Goal: Communication & Community: Answer question/provide support

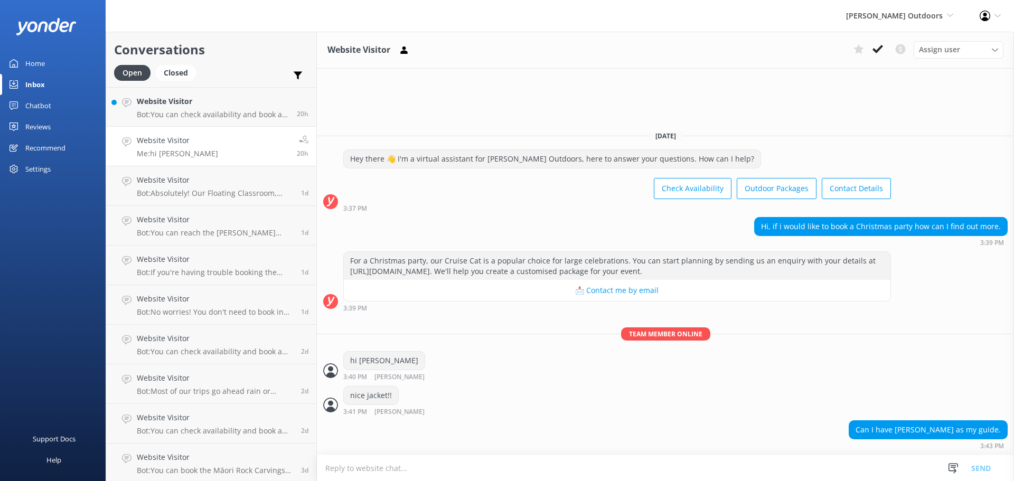
click at [41, 105] on div "Chatbot" at bounding box center [38, 105] width 26 height 21
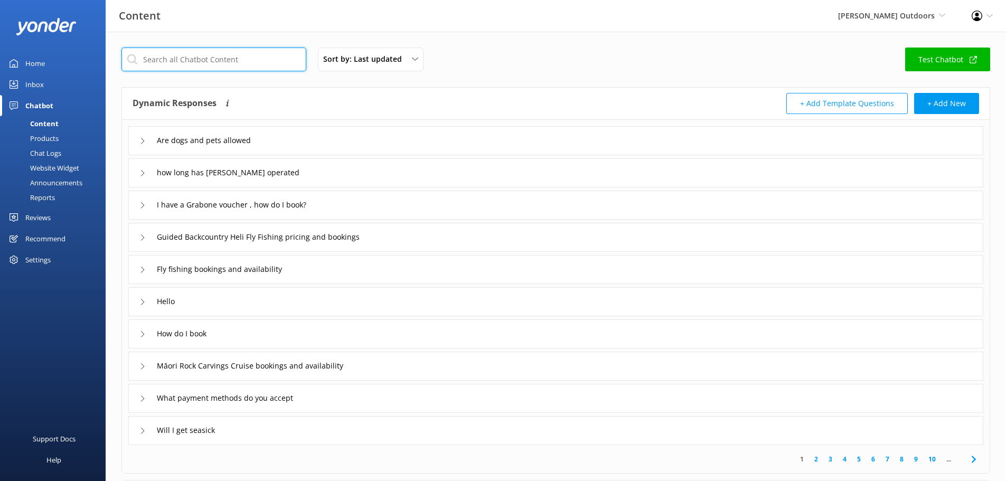
click at [192, 59] on input "text" at bounding box center [213, 60] width 185 height 24
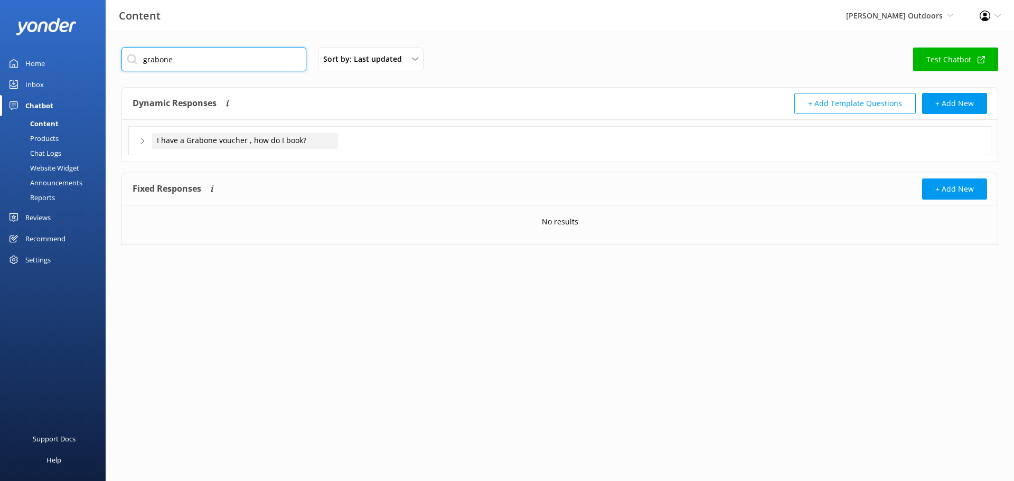
type input "grabone"
click at [266, 143] on span "I have a Grabone voucher , how do I book?" at bounding box center [231, 141] width 149 height 12
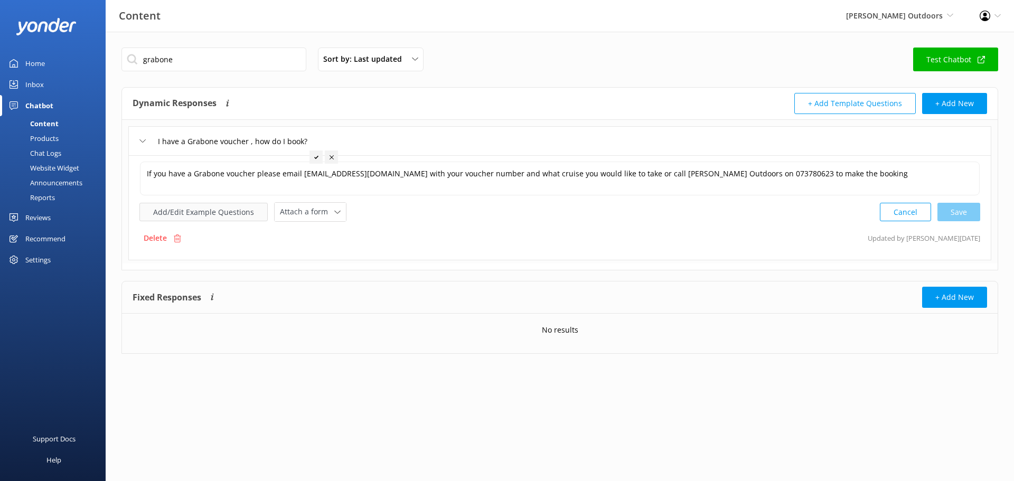
click at [203, 212] on button "Add/Edit Example Questions" at bounding box center [203, 212] width 128 height 18
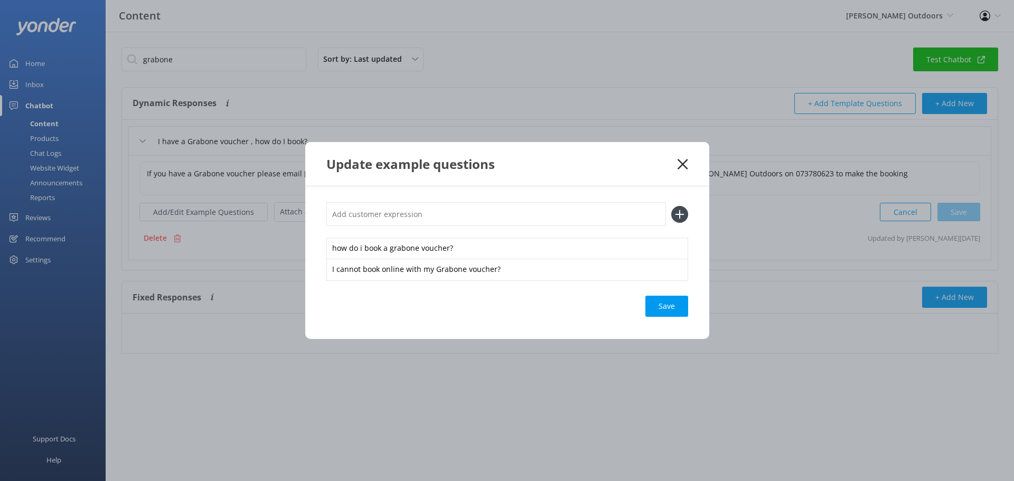
click at [678, 163] on icon at bounding box center [682, 164] width 10 height 11
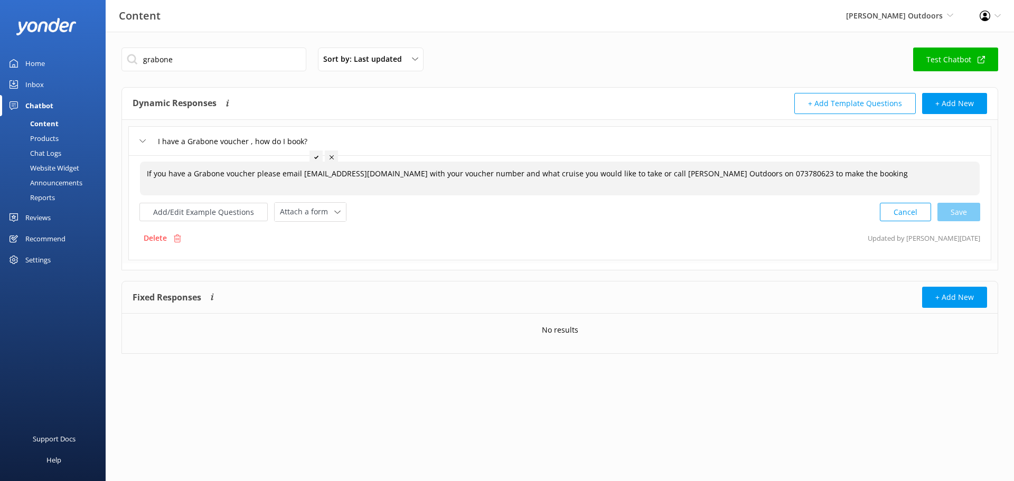
click at [860, 174] on div "If you have a Grabone voucher please email [EMAIL_ADDRESS][DOMAIN_NAME] with yo…" at bounding box center [559, 179] width 839 height 34
drag, startPoint x: 836, startPoint y: 175, endPoint x: 251, endPoint y: 191, distance: 585.1
click at [251, 191] on textarea "If you have a Grabone voucher please email [EMAIL_ADDRESS][DOMAIN_NAME] with yo…" at bounding box center [559, 178] width 838 height 33
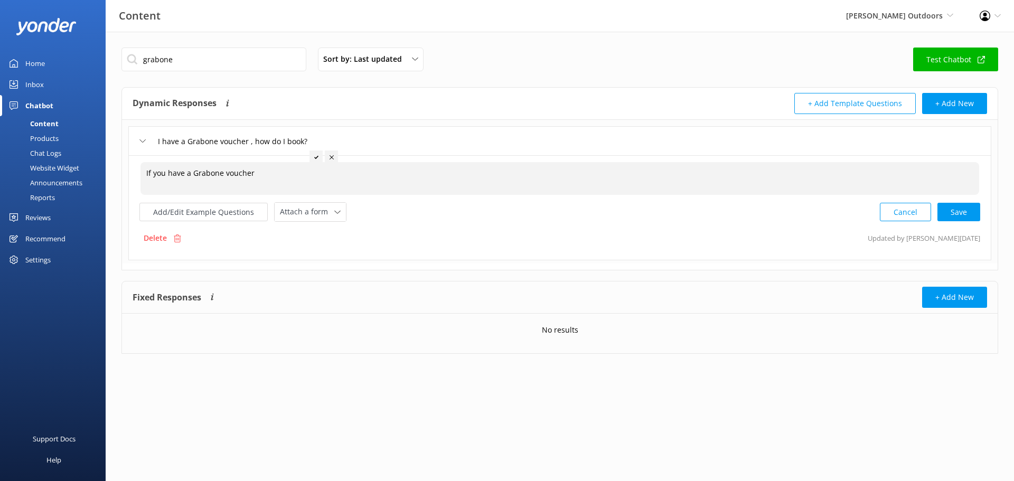
drag, startPoint x: 253, startPoint y: 172, endPoint x: 146, endPoint y: 180, distance: 107.5
click at [146, 180] on textarea "If you have a Grabone voucher" at bounding box center [559, 178] width 838 height 33
type textarea "As [PERSON_NAME] has now gone in to liquidation do we have a few issues. [PERSO…"
click at [590, 174] on div "As [PERSON_NAME] has now gone in to liquidation do we have a few issues. [PERSO…" at bounding box center [559, 179] width 839 height 34
click at [590, 174] on textarea "As [PERSON_NAME] has now gone in to liquidation do we have a few issues. [PERSO…" at bounding box center [559, 178] width 838 height 33
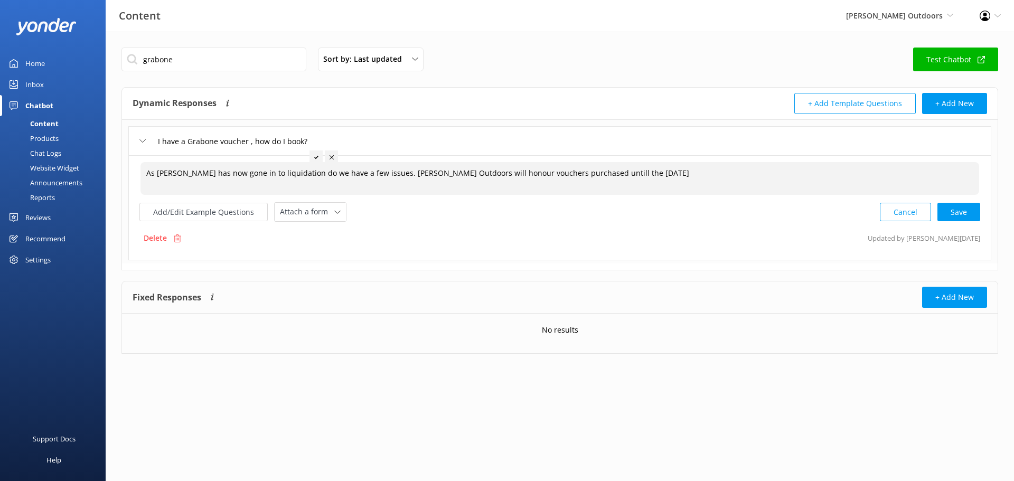
click at [380, 173] on textarea "As [PERSON_NAME] has now gone in to liquidation do we have a few issues. [PERSO…" at bounding box center [559, 178] width 838 height 33
click at [732, 172] on textarea "As [PERSON_NAME] has now gone in to liquidation do we have a few [DOMAIN_NAME] …" at bounding box center [559, 178] width 838 height 33
type textarea "As [PERSON_NAME] has now gone in to liquidation do we have a few [DOMAIN_NAME] …"
click at [825, 169] on div "As [PERSON_NAME] has now gone in to liquidation do we have a few [DOMAIN_NAME] …" at bounding box center [559, 179] width 839 height 34
click at [822, 173] on textarea "As [PERSON_NAME] has now gone in to liquidation do we have a few [DOMAIN_NAME] …" at bounding box center [559, 178] width 838 height 33
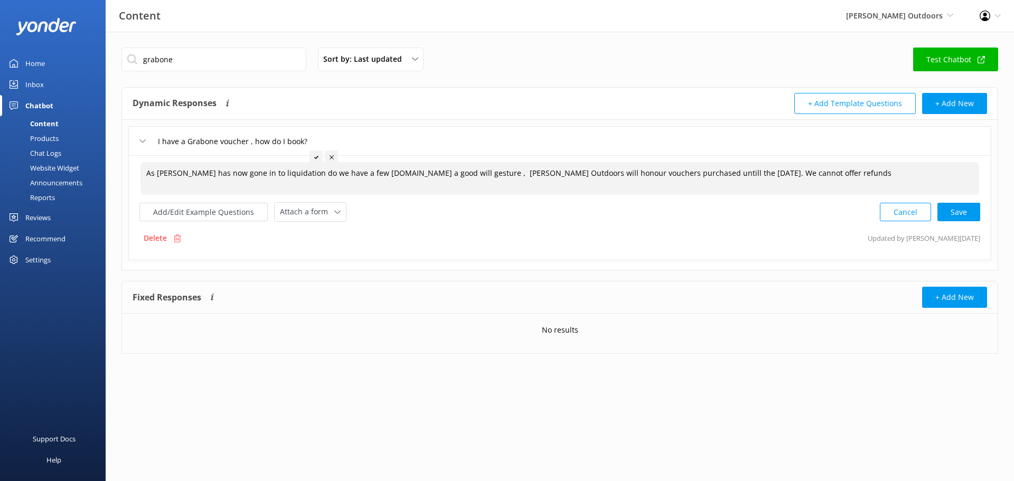
drag, startPoint x: 822, startPoint y: 173, endPoint x: 147, endPoint y: 169, distance: 675.7
click at [147, 169] on textarea "As [PERSON_NAME] has now gone in to liquidation do we have a few [DOMAIN_NAME] …" at bounding box center [559, 178] width 838 height 33
click at [820, 172] on div "As [PERSON_NAME] has now gone in to liquidation do we have a few [DOMAIN_NAME] …" at bounding box center [559, 179] width 839 height 34
drag, startPoint x: 820, startPoint y: 172, endPoint x: 144, endPoint y: 188, distance: 676.4
click at [144, 188] on textarea "As [PERSON_NAME] has now gone in to liquidation do we have a few [DOMAIN_NAME] …" at bounding box center [559, 178] width 838 height 33
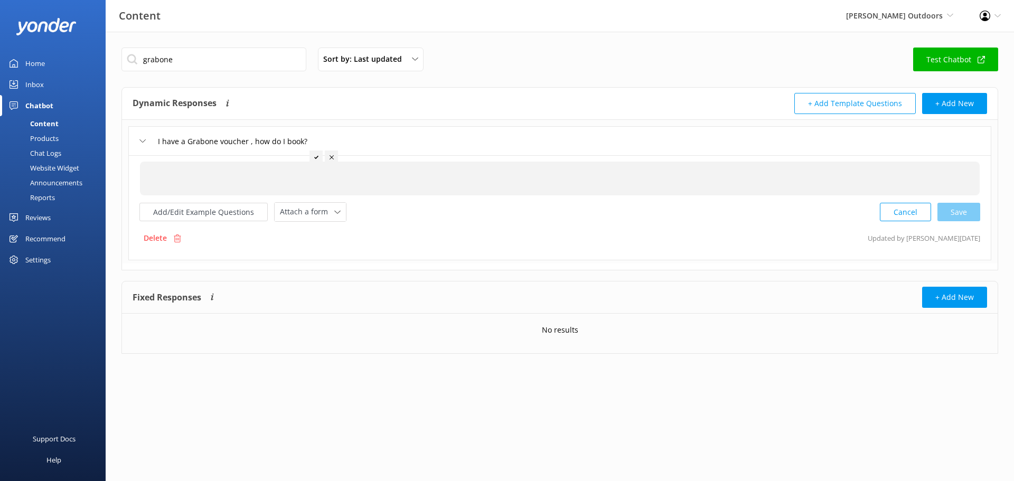
click at [200, 171] on div at bounding box center [559, 179] width 839 height 34
paste textarea "As [PERSON_NAME] has now gone in to liquidation do we have a few issues .As a g…"
type textarea "As [PERSON_NAME] has now gone in to liquidation do we have a few issues .As a g…"
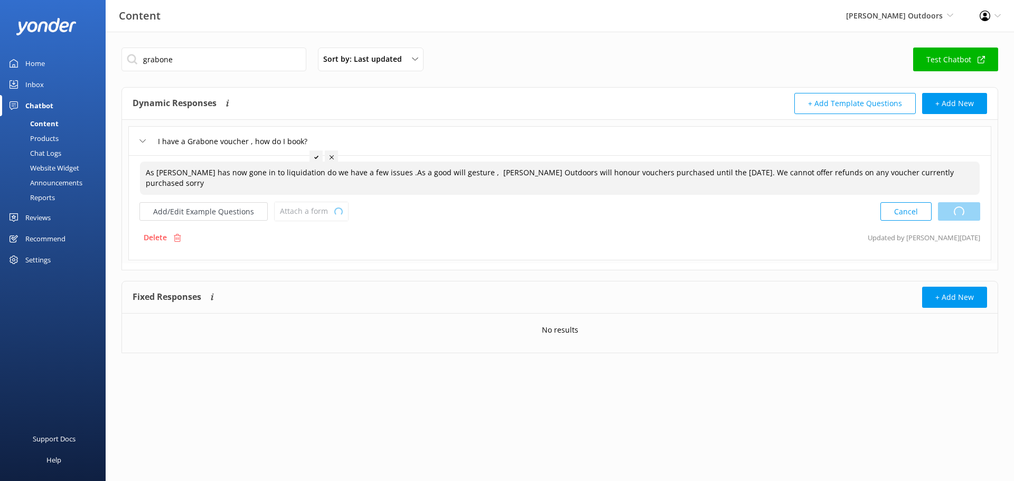
click at [953, 211] on div "Cancel Loading.." at bounding box center [930, 212] width 100 height 20
click at [225, 214] on button "Add/Edit Example Questions" at bounding box center [203, 211] width 128 height 18
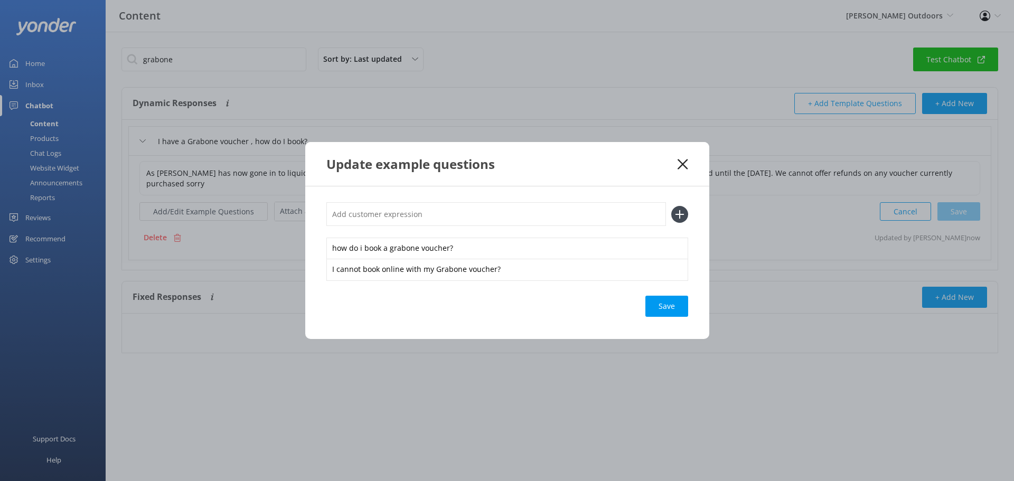
click at [347, 213] on input "text" at bounding box center [495, 214] width 339 height 24
type input "[PERSON_NAME] has gone in to liquidation, what do i do with my voucher?"
click at [659, 307] on div "Loading.." at bounding box center [667, 306] width 42 height 21
click at [673, 302] on div "Loading.." at bounding box center [667, 306] width 42 height 21
click at [752, 231] on div "Update example questions [PERSON_NAME] has gone in to liquidation, what do i do…" at bounding box center [507, 240] width 1014 height 481
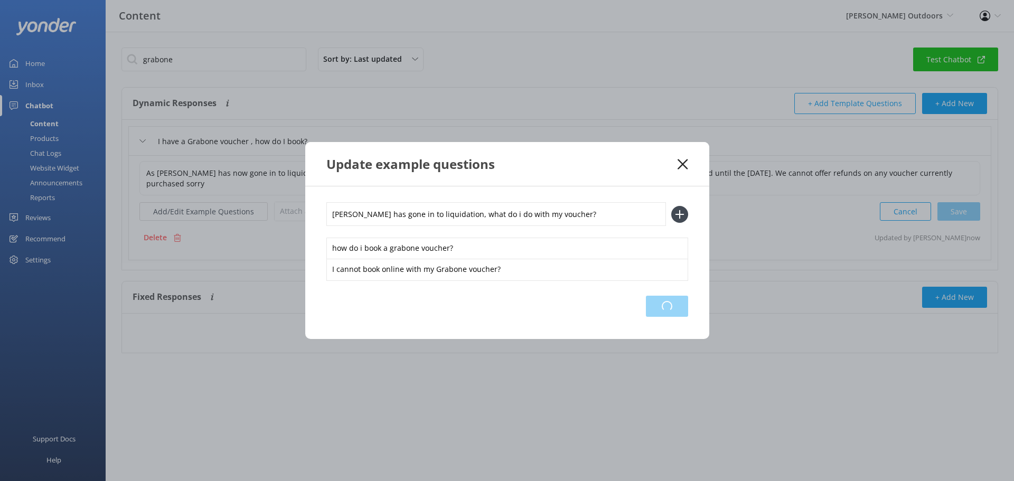
click at [668, 306] on div "Loading.." at bounding box center [667, 306] width 42 height 21
click at [685, 163] on icon at bounding box center [682, 164] width 10 height 11
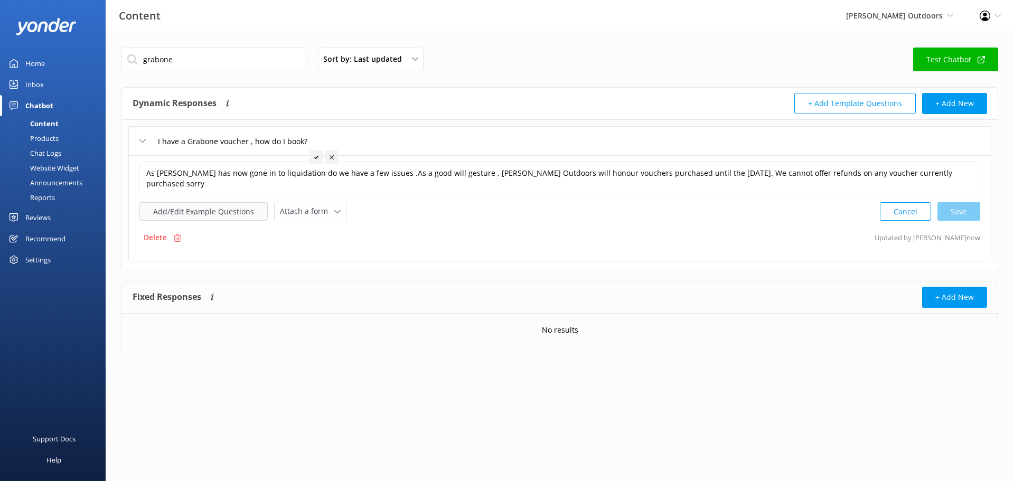
click at [214, 211] on button "Add/Edit Example Questions" at bounding box center [203, 211] width 128 height 18
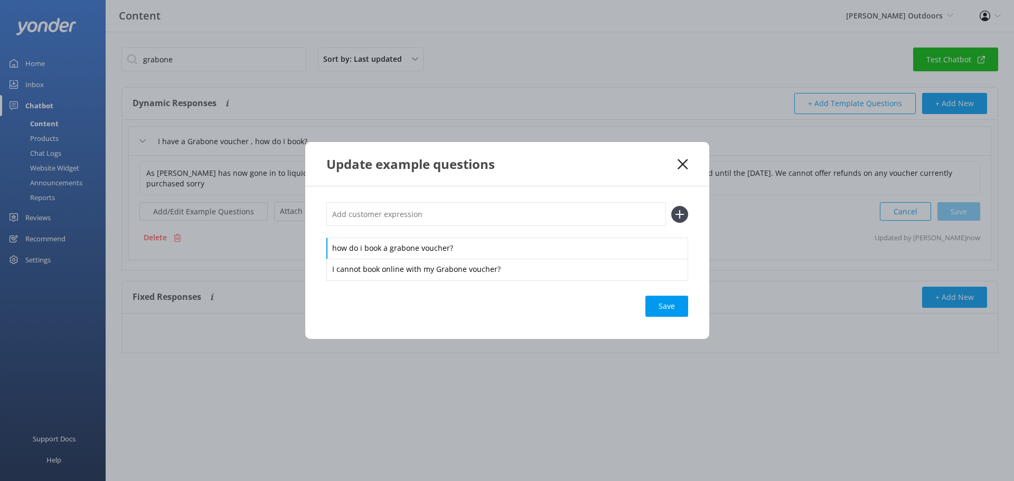
click at [253, 241] on div "Update example questions how do i book a grabone voucher? I cannot book online …" at bounding box center [507, 240] width 1014 height 481
click at [682, 162] on icon at bounding box center [682, 164] width 10 height 11
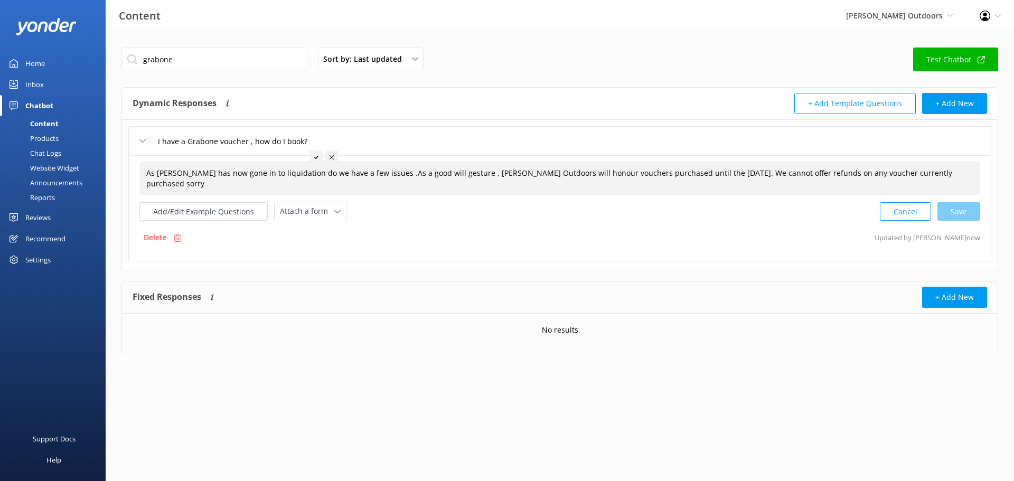
click at [168, 181] on div "As [PERSON_NAME] has now gone in to liquidation do we have a few issues .As a g…" at bounding box center [559, 178] width 840 height 34
drag, startPoint x: 143, startPoint y: 171, endPoint x: 295, endPoint y: 176, distance: 152.1
click at [295, 176] on textarea "As [PERSON_NAME] has now gone in to liquidation do we have a few issues .As a g…" at bounding box center [559, 178] width 839 height 33
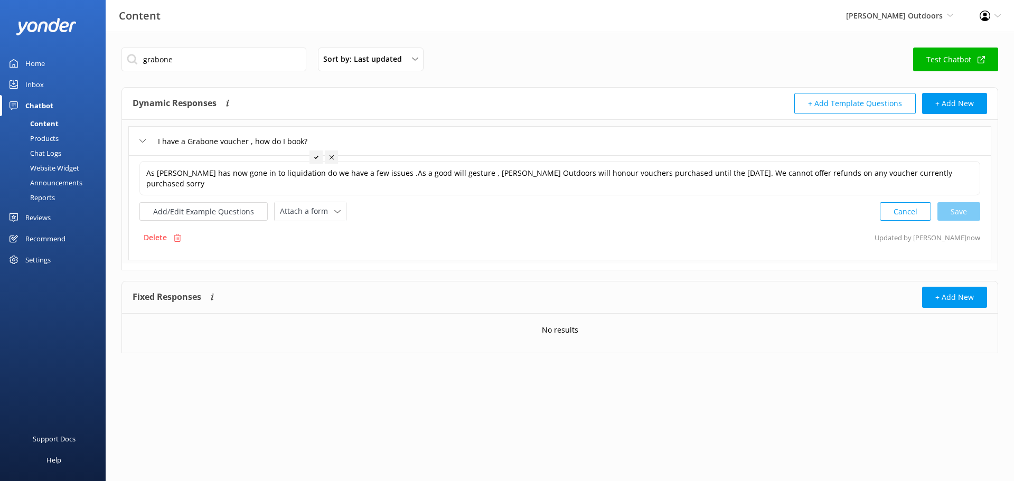
click at [678, 58] on div "grabone Sort by: Last updated Title (A-Z) Last updated Test Chatbot" at bounding box center [559, 63] width 876 height 30
click at [951, 211] on div "Cancel Save" at bounding box center [929, 212] width 100 height 20
click at [316, 159] on icon at bounding box center [316, 157] width 4 height 4
click at [956, 210] on div "Cancel Save" at bounding box center [929, 212] width 100 height 20
click at [141, 139] on icon at bounding box center [142, 141] width 6 height 6
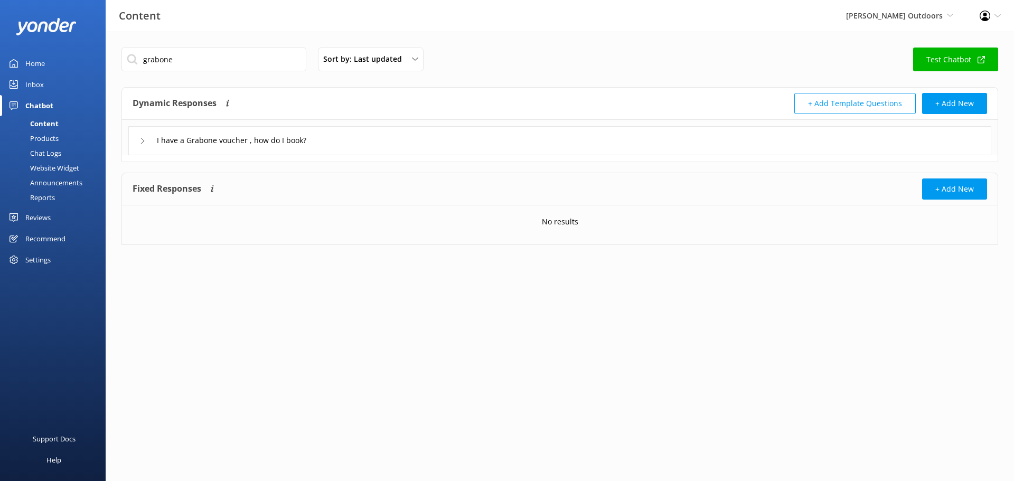
click at [141, 139] on icon at bounding box center [142, 141] width 6 height 6
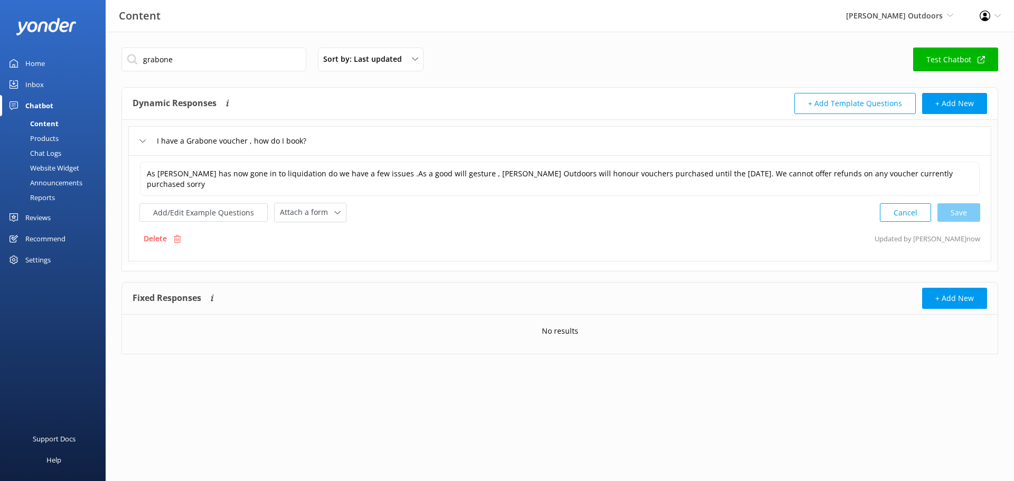
click at [141, 139] on icon at bounding box center [142, 141] width 6 height 6
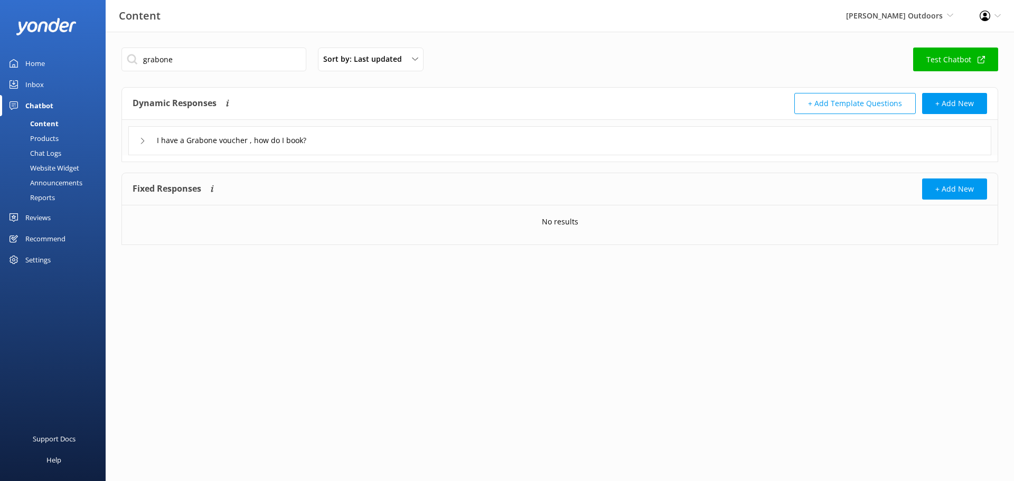
click at [34, 79] on div "Inbox" at bounding box center [34, 84] width 18 height 21
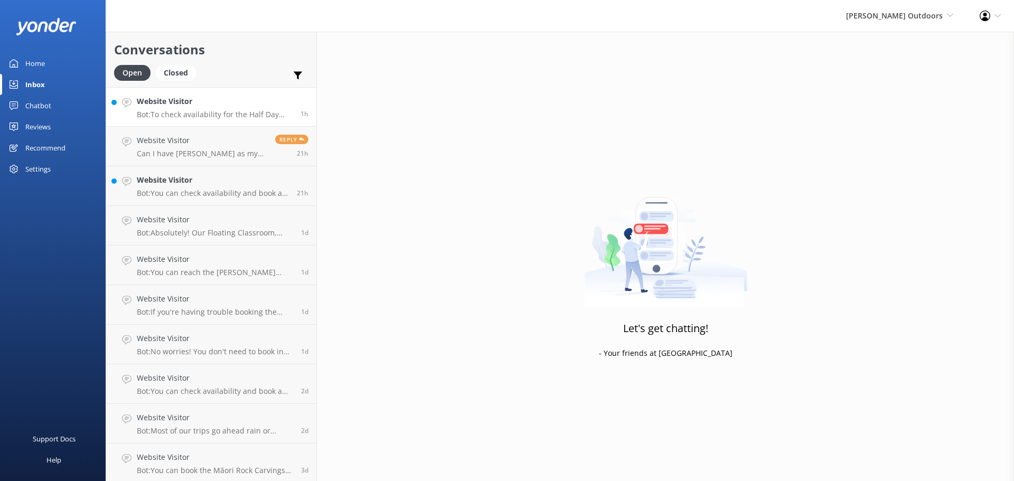
click at [191, 116] on p "Bot: To check availability for the Half Day Guided Fly Fishing, you can head ov…" at bounding box center [215, 115] width 156 height 10
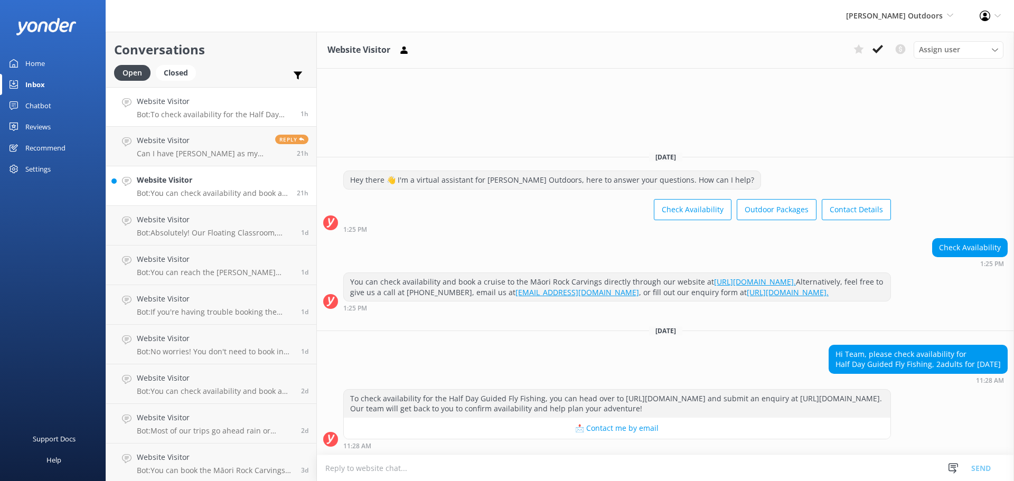
click at [215, 184] on h4 "Website Visitor" at bounding box center [213, 180] width 152 height 12
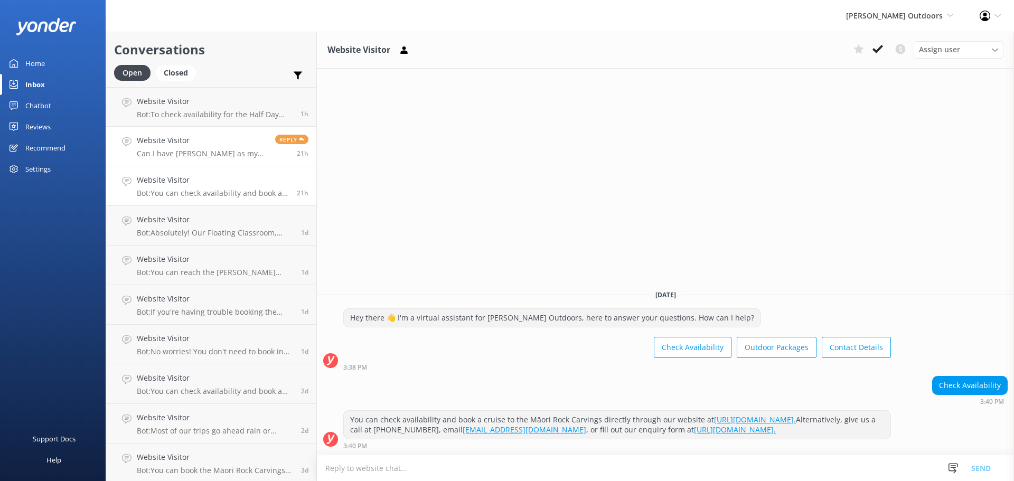
click at [207, 155] on p "Can I have [PERSON_NAME] as my guide." at bounding box center [202, 154] width 130 height 10
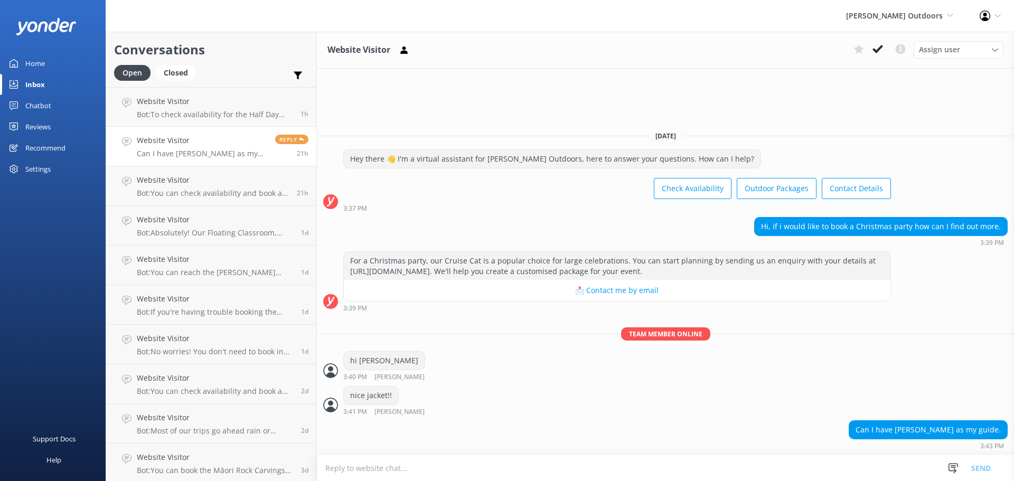
click at [401, 467] on textarea at bounding box center [665, 468] width 697 height 26
type textarea "Its a higher price for that!!"
click at [983, 467] on button "Send" at bounding box center [981, 468] width 40 height 26
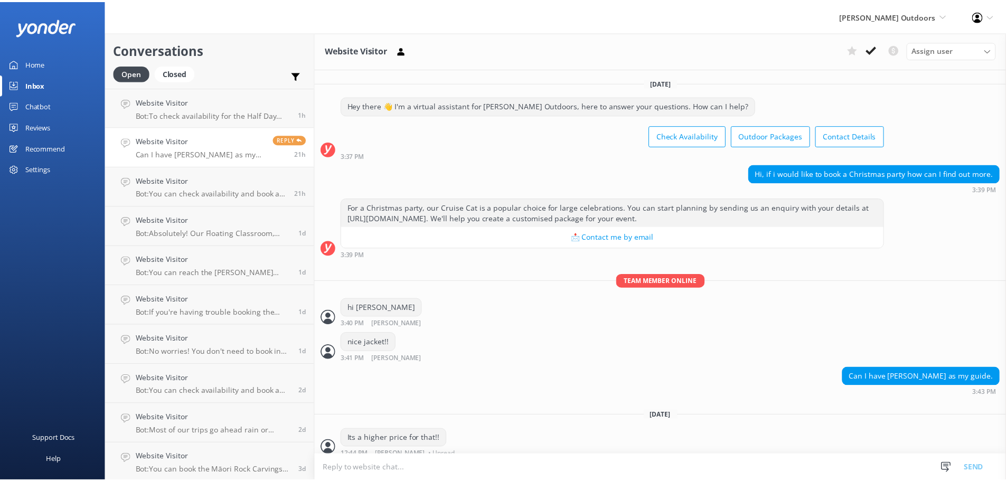
scroll to position [8, 0]
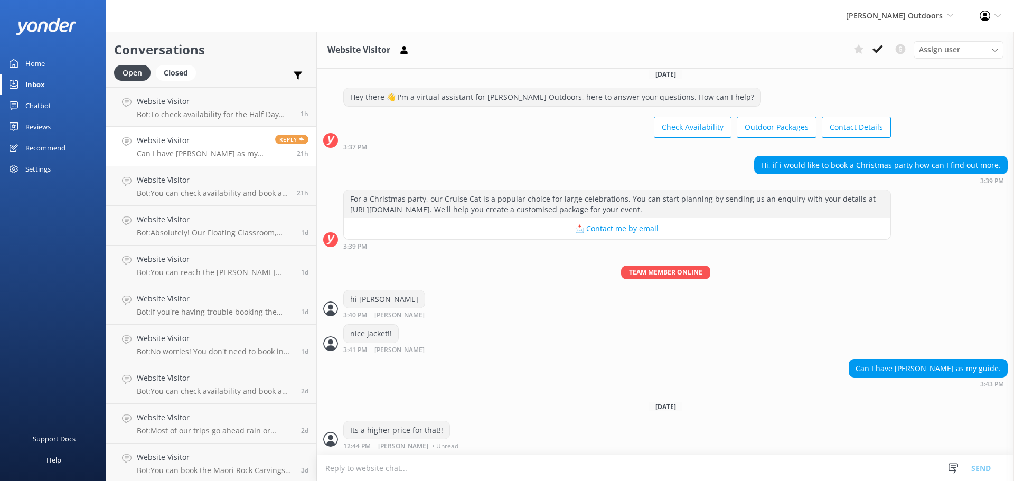
click at [33, 61] on div "Home" at bounding box center [35, 63] width 20 height 21
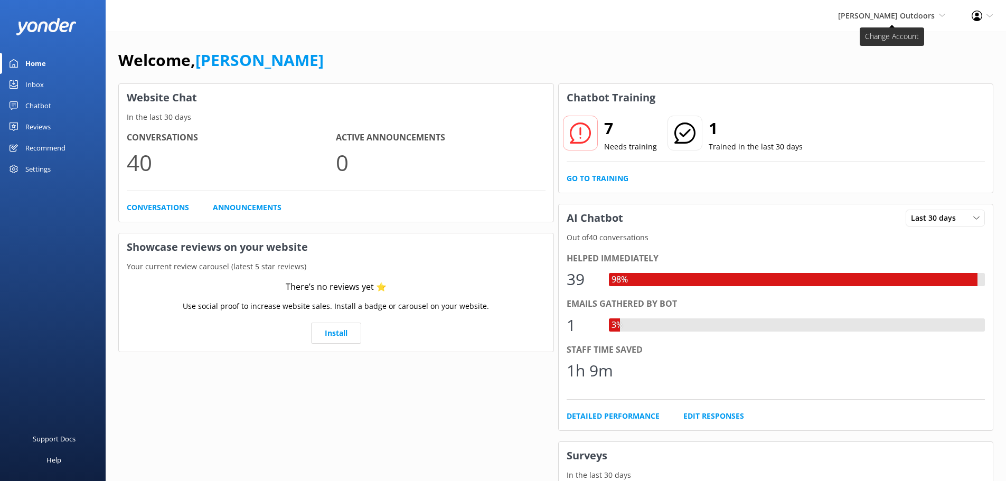
click at [937, 13] on span "[PERSON_NAME] Outdoors [PERSON_NAME] Outdoors Taupō Parasail" at bounding box center [891, 16] width 107 height 12
click at [889, 70] on link "Taupō Parasail" at bounding box center [906, 70] width 106 height 25
click at [39, 147] on div "Recommend" at bounding box center [45, 147] width 40 height 21
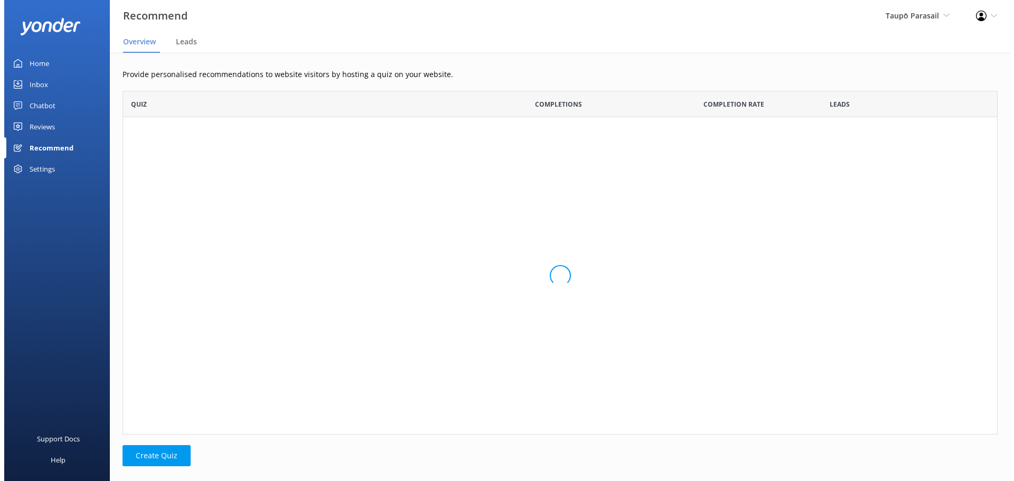
scroll to position [336, 867]
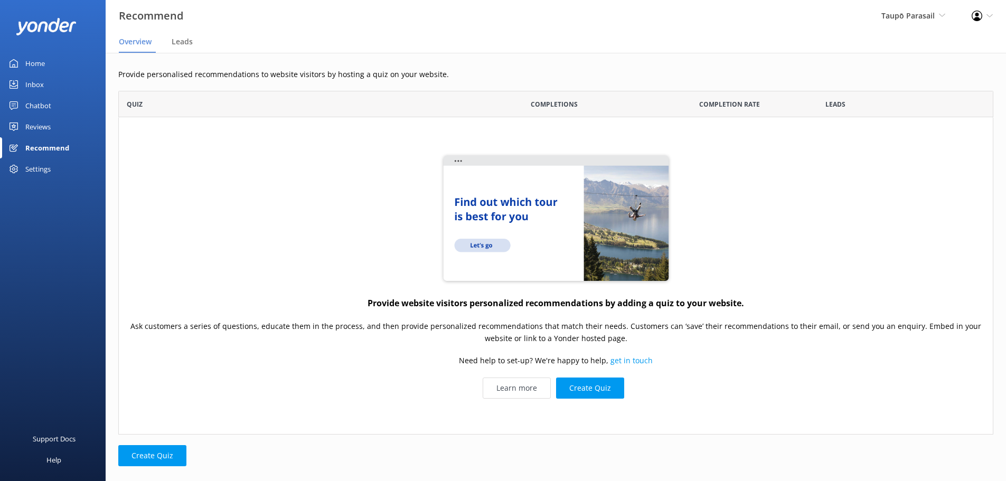
click at [39, 103] on div "Chatbot" at bounding box center [38, 105] width 26 height 21
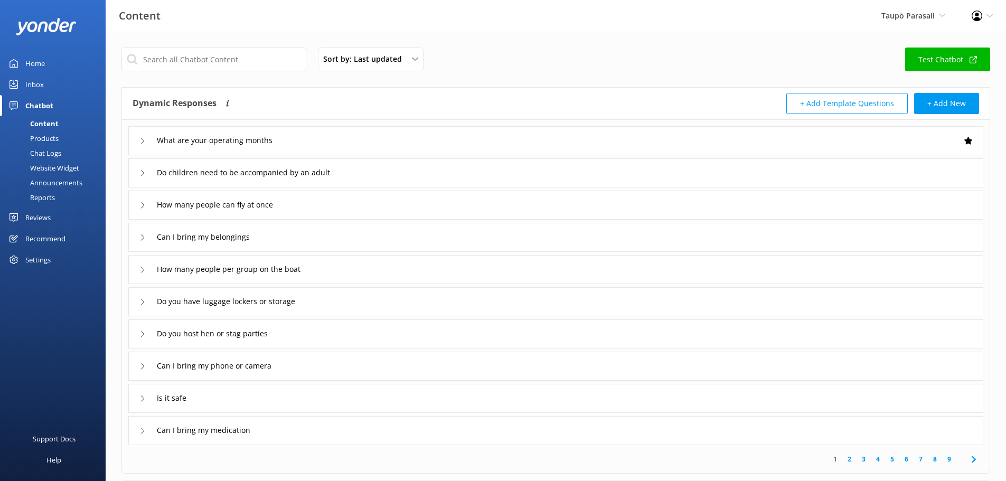
click at [35, 81] on div "Inbox" at bounding box center [34, 84] width 18 height 21
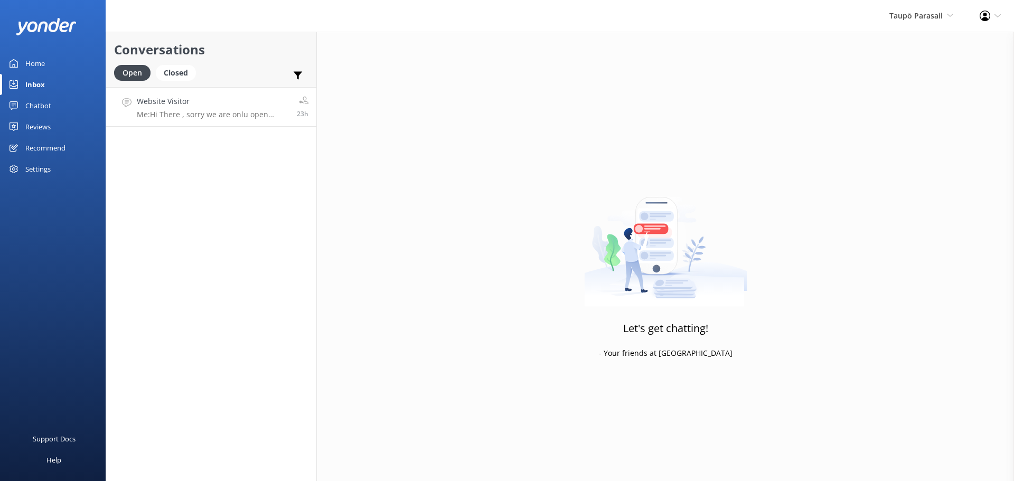
click at [209, 107] on h4 "Website Visitor" at bounding box center [213, 102] width 152 height 12
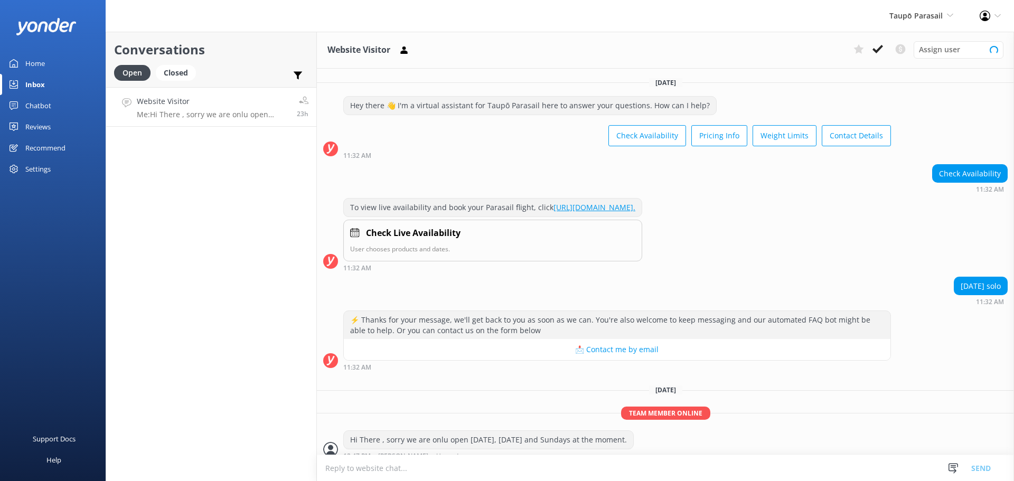
scroll to position [10, 0]
